Goal: Task Accomplishment & Management: Manage account settings

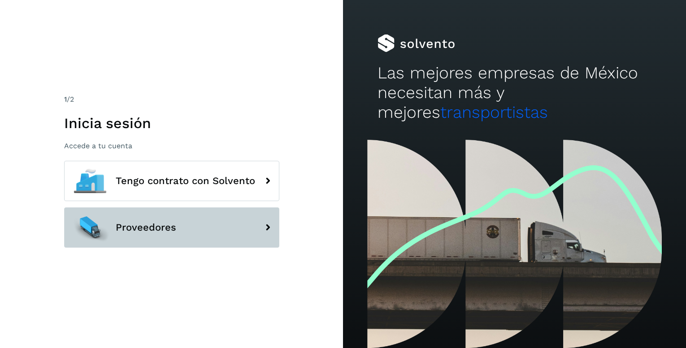
click at [112, 213] on button "Proveedores" at bounding box center [171, 228] width 215 height 40
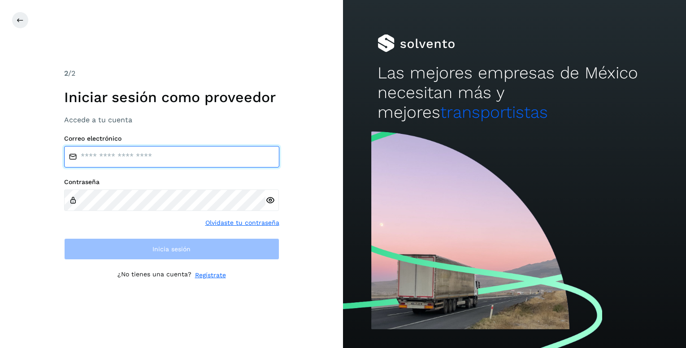
click at [127, 160] on input "email" at bounding box center [171, 157] width 215 height 22
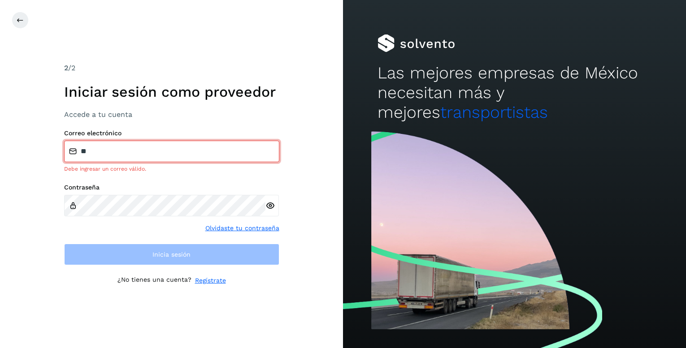
type input "**********"
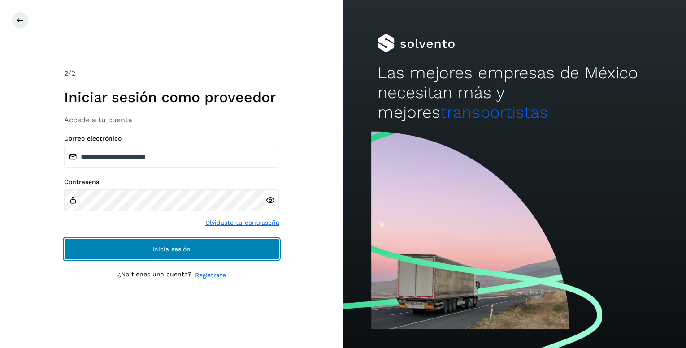
click at [210, 256] on button "Inicia sesión" at bounding box center [171, 250] width 215 height 22
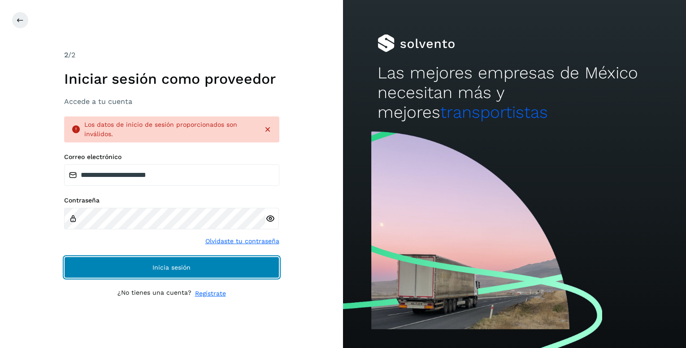
click at [232, 275] on button "Inicia sesión" at bounding box center [171, 268] width 215 height 22
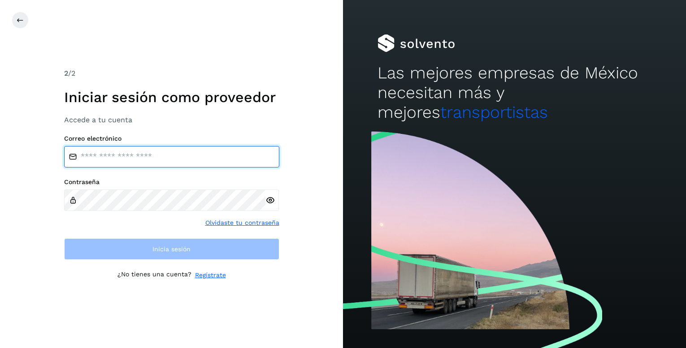
click at [121, 155] on input "email" at bounding box center [171, 157] width 215 height 22
type input "**********"
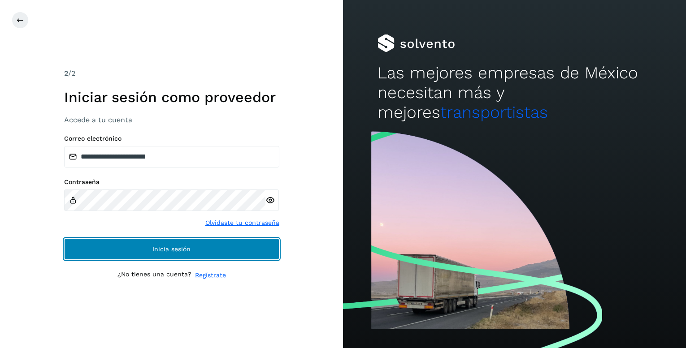
click at [226, 247] on button "Inicia sesión" at bounding box center [171, 250] width 215 height 22
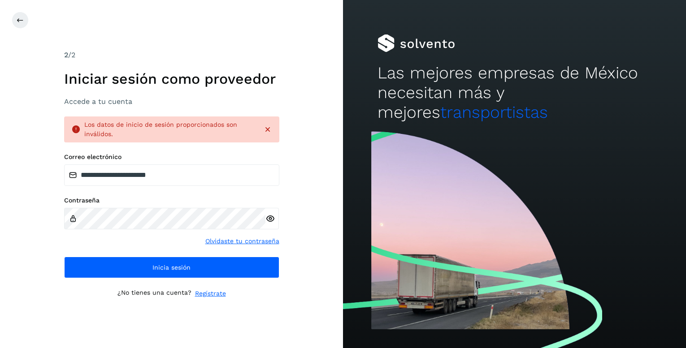
click at [269, 130] on icon at bounding box center [267, 129] width 9 height 9
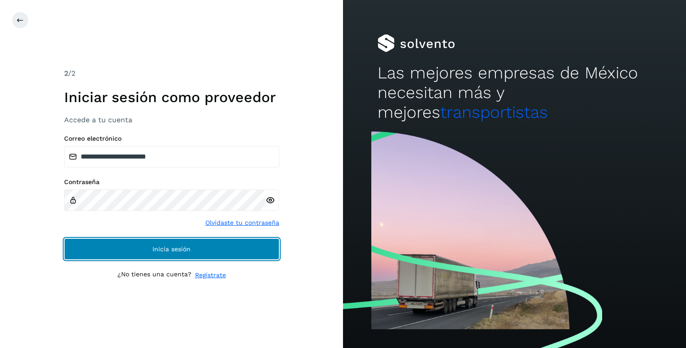
click at [152, 247] on span "Inicia sesión" at bounding box center [171, 249] width 38 height 6
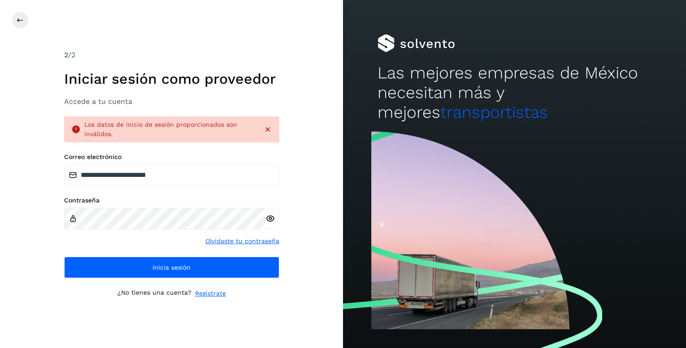
click at [269, 130] on icon at bounding box center [267, 129] width 9 height 9
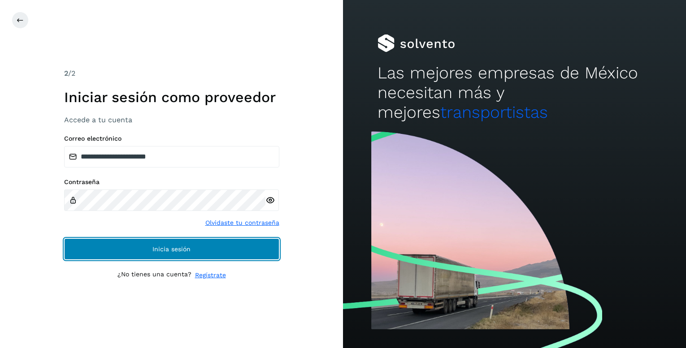
click at [217, 251] on button "Inicia sesión" at bounding box center [171, 250] width 215 height 22
